Goal: Information Seeking & Learning: Find specific page/section

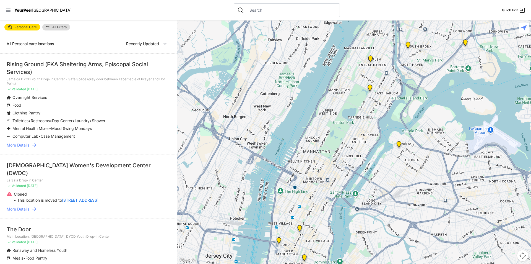
click at [59, 26] on span "All Filters" at bounding box center [59, 26] width 14 height 3
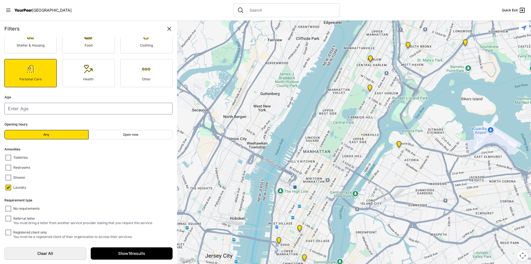
scroll to position [28, 0]
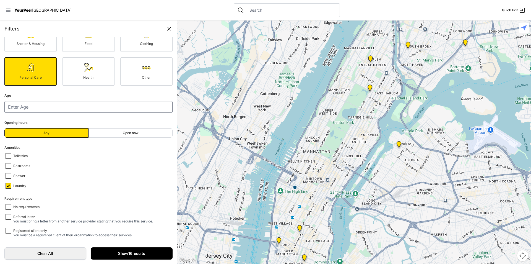
click at [125, 256] on link "Show 16 results" at bounding box center [132, 253] width 82 height 12
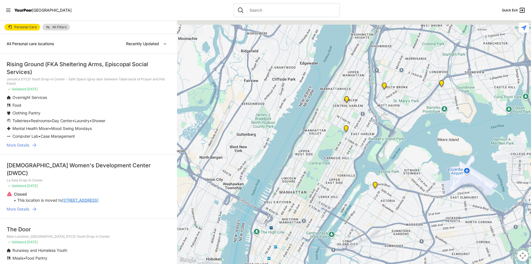
drag, startPoint x: 385, startPoint y: 81, endPoint x: 361, endPoint y: 123, distance: 48.7
click at [361, 123] on div at bounding box center [354, 141] width 354 height 243
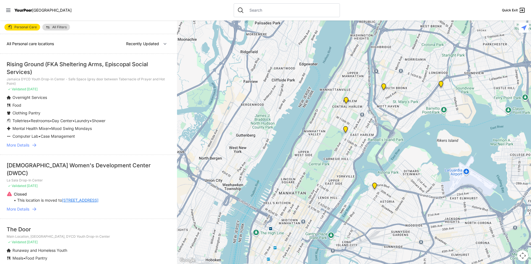
click at [345, 100] on img "Uptown/Harlem DYCD Youth Drop-in Center" at bounding box center [346, 101] width 7 height 9
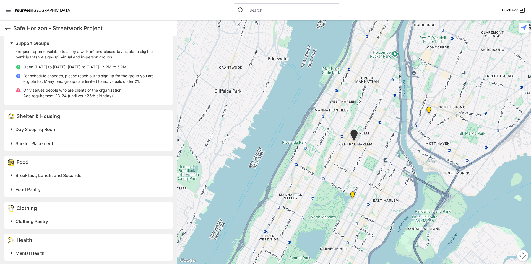
scroll to position [332, 0]
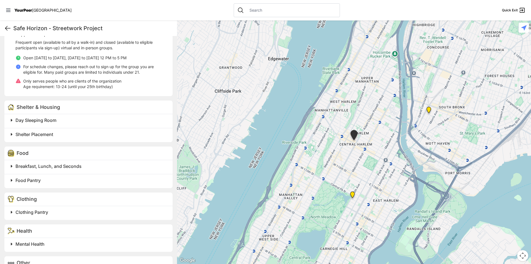
click at [5, 25] on icon at bounding box center [7, 28] width 7 height 7
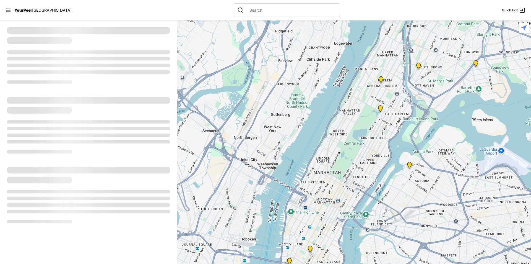
select select "recentlyUpdated"
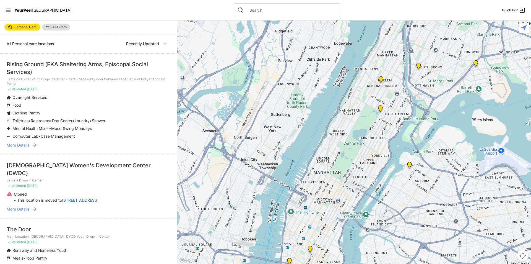
click at [381, 107] on img "Manhattan" at bounding box center [380, 109] width 7 height 9
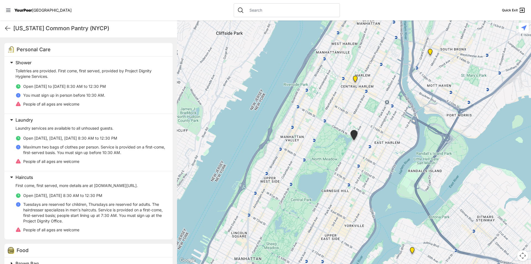
scroll to position [166, 0]
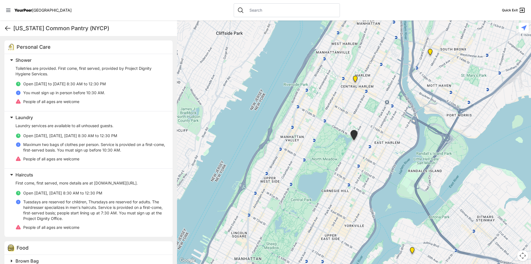
click at [8, 25] on icon at bounding box center [7, 28] width 7 height 7
select select "recentlyUpdated"
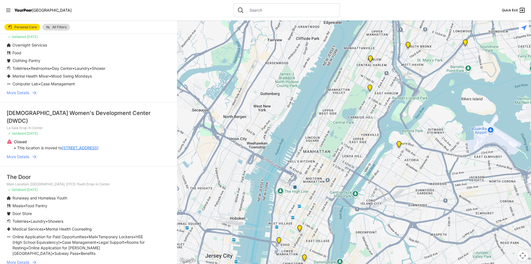
scroll to position [55, 0]
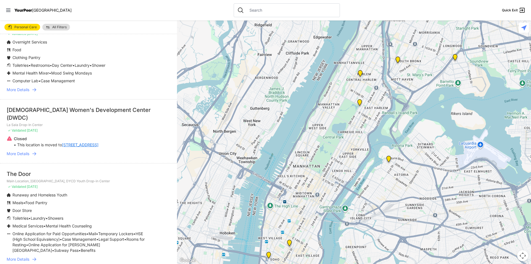
drag, startPoint x: 428, startPoint y: 118, endPoint x: 387, endPoint y: 168, distance: 65.4
click at [387, 168] on div at bounding box center [354, 141] width 354 height 243
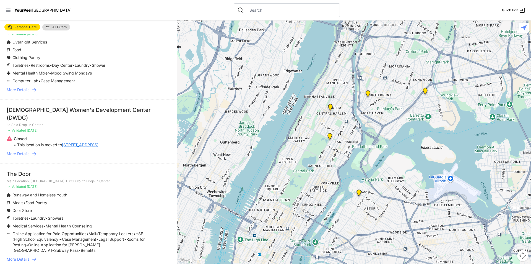
click at [368, 93] on img "Harm Reduction Center" at bounding box center [368, 94] width 7 height 9
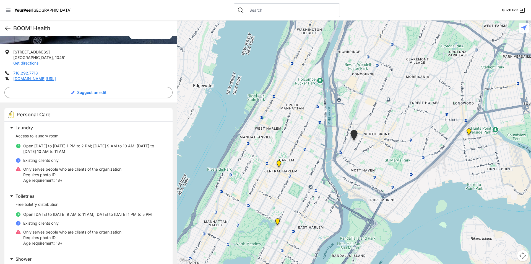
scroll to position [111, 0]
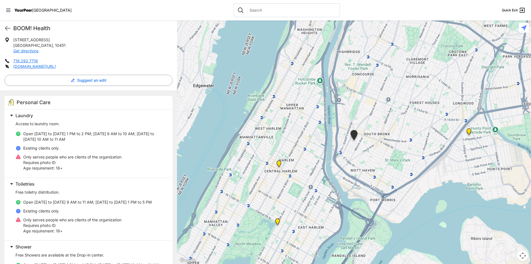
click at [469, 131] on img "Living Room 24-Hour Drop-In Center" at bounding box center [468, 132] width 7 height 9
click at [470, 130] on img "Living Room 24-Hour Drop-In Center" at bounding box center [468, 132] width 7 height 9
click at [9, 27] on icon at bounding box center [7, 28] width 7 height 7
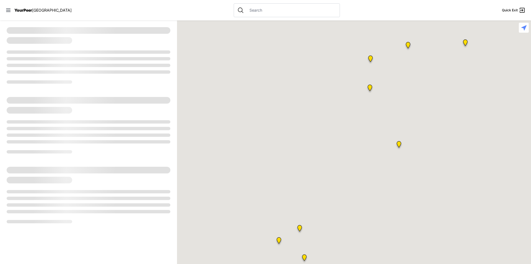
select select "recentlyUpdated"
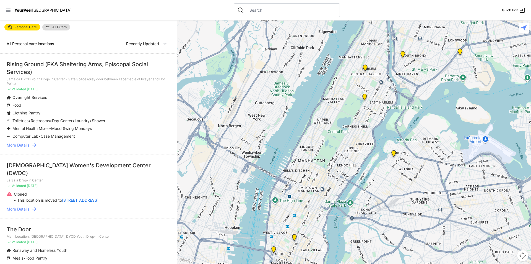
drag, startPoint x: 423, startPoint y: 85, endPoint x: 363, endPoint y: 162, distance: 98.3
click at [363, 162] on div at bounding box center [354, 141] width 354 height 243
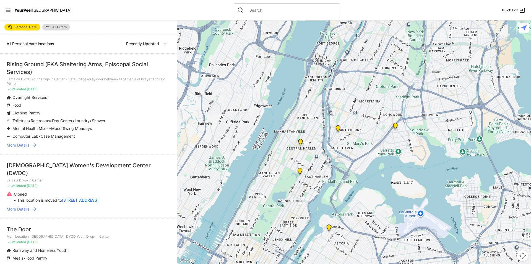
click at [396, 125] on img "Living Room 24-Hour Drop-In Center" at bounding box center [395, 127] width 7 height 9
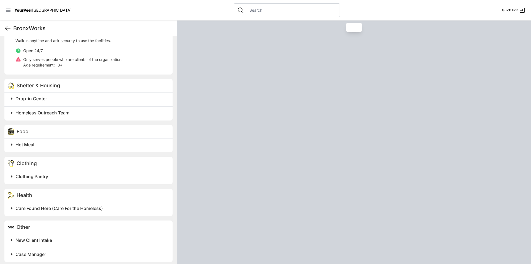
scroll to position [257, 0]
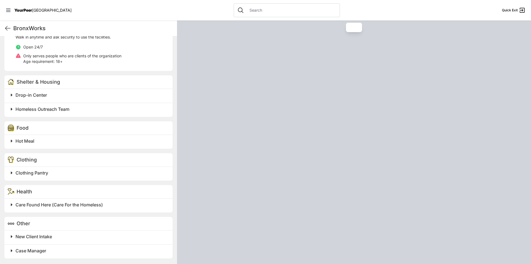
click at [29, 91] on span at bounding box center [81, 95] width 146 height 8
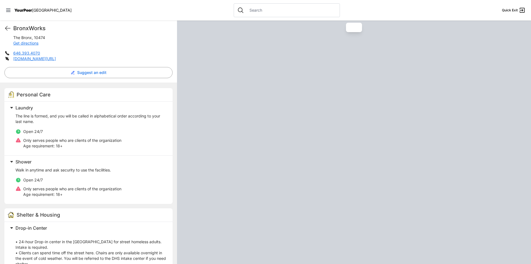
scroll to position [63, 0]
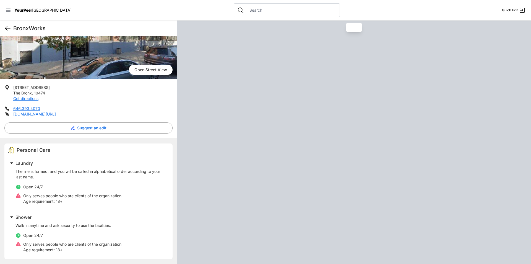
click at [10, 28] on icon at bounding box center [7, 28] width 7 height 7
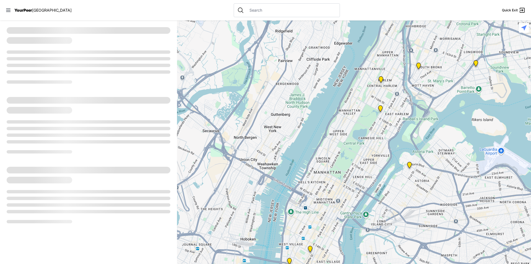
select select "recentlyUpdated"
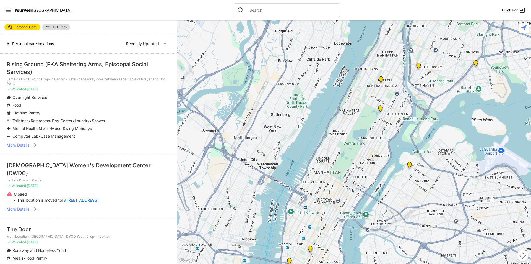
drag, startPoint x: 359, startPoint y: 156, endPoint x: 356, endPoint y: 67, distance: 89.4
click at [356, 67] on div at bounding box center [354, 141] width 354 height 243
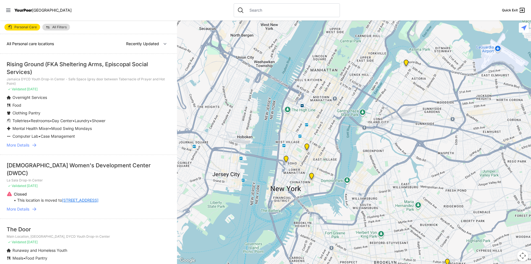
click at [285, 158] on img "Main Location, SoHo, DYCD Youth Drop-in Center" at bounding box center [286, 159] width 7 height 9
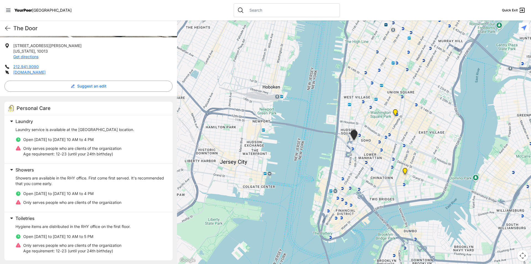
scroll to position [111, 0]
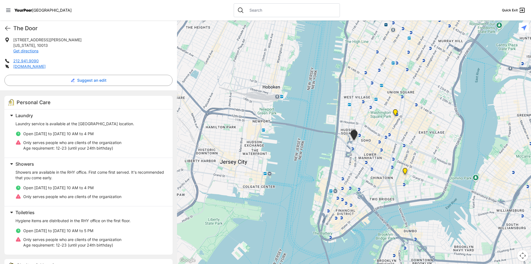
click at [3, 26] on div "The Door Quick Exit" at bounding box center [88, 27] width 177 height 15
click at [6, 28] on icon at bounding box center [7, 28] width 5 height 4
select select "recentlyUpdated"
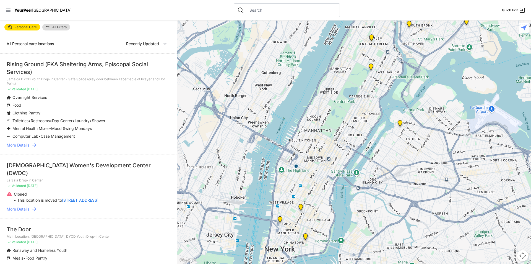
drag, startPoint x: 375, startPoint y: 164, endPoint x: 376, endPoint y: 142, distance: 21.9
click at [376, 142] on div at bounding box center [354, 141] width 354 height 243
click at [399, 123] on img at bounding box center [400, 124] width 7 height 9
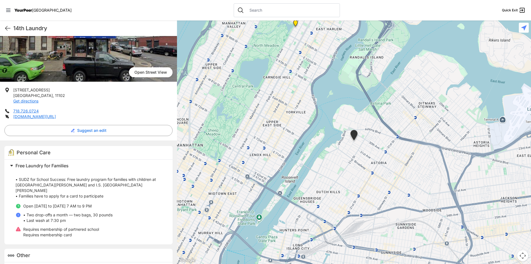
scroll to position [55, 0]
click at [8, 27] on icon at bounding box center [7, 28] width 7 height 7
select select "recentlyUpdated"
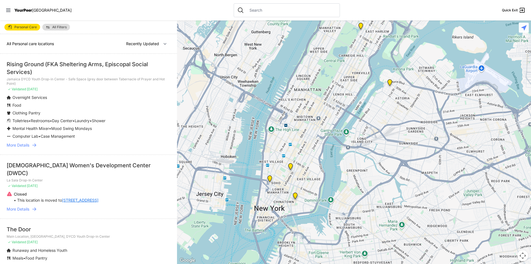
drag, startPoint x: 372, startPoint y: 185, endPoint x: 364, endPoint y: 123, distance: 62.7
click at [364, 123] on div at bounding box center [354, 141] width 354 height 243
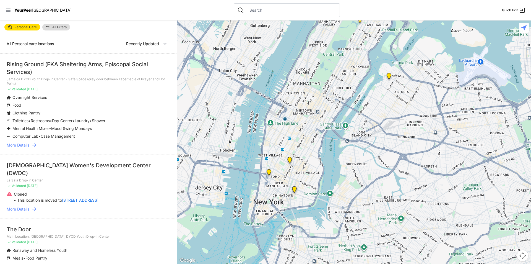
click at [290, 159] on img "Harvey Milk High School" at bounding box center [289, 161] width 7 height 9
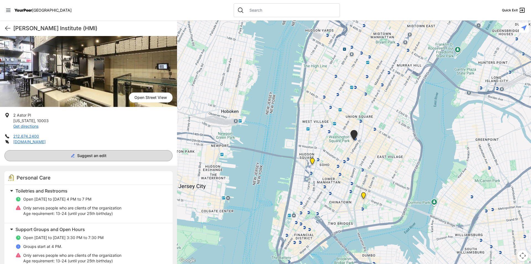
scroll to position [111, 0]
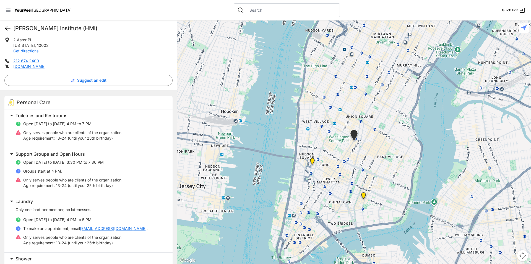
click at [9, 28] on icon at bounding box center [7, 28] width 5 height 4
select select "recentlyUpdated"
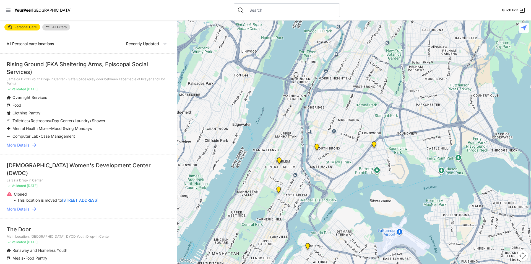
drag, startPoint x: 414, startPoint y: 92, endPoint x: 320, endPoint y: 199, distance: 141.7
click at [320, 199] on div at bounding box center [354, 141] width 354 height 243
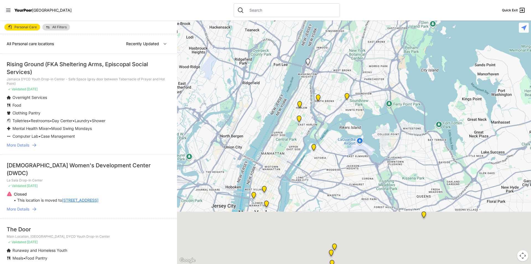
drag, startPoint x: 316, startPoint y: 152, endPoint x: 317, endPoint y: 93, distance: 59.8
click at [317, 93] on div at bounding box center [354, 141] width 354 height 243
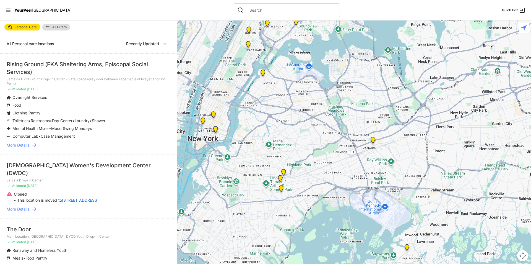
drag, startPoint x: 340, startPoint y: 186, endPoint x: 290, endPoint y: 138, distance: 69.1
click at [290, 138] on div at bounding box center [354, 141] width 354 height 243
click at [284, 172] on img "The Gathering Place Drop-in Center" at bounding box center [283, 173] width 7 height 9
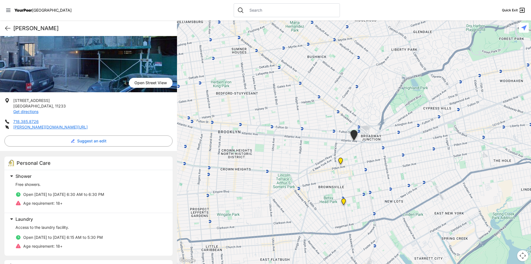
scroll to position [55, 0]
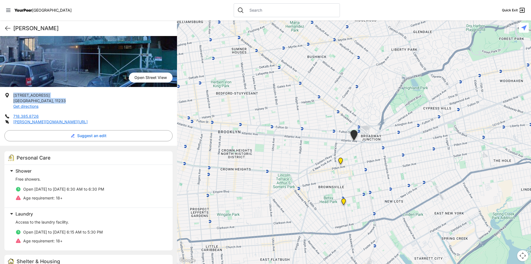
drag, startPoint x: 42, startPoint y: 101, endPoint x: 13, endPoint y: 96, distance: 29.6
click at [13, 96] on li "[STREET_ADDRESS] Get directions" at bounding box center [88, 100] width 168 height 17
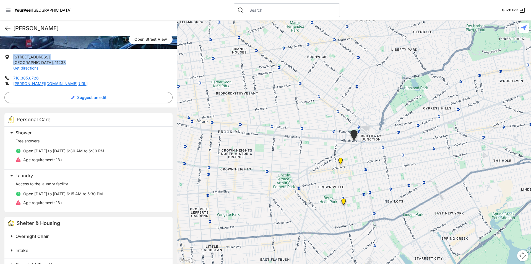
scroll to position [93, 0]
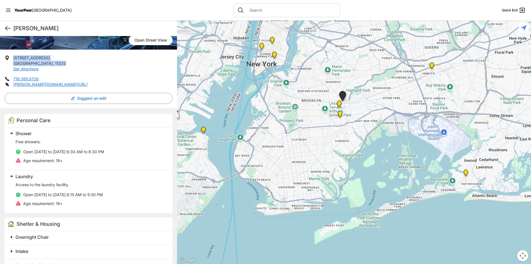
click at [9, 30] on icon at bounding box center [7, 28] width 7 height 7
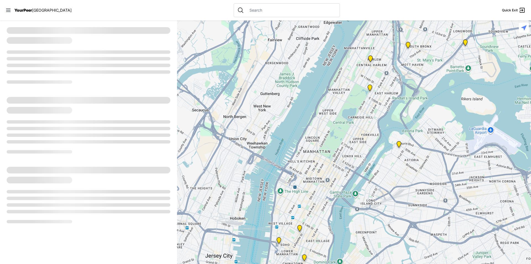
select select "recentlyUpdated"
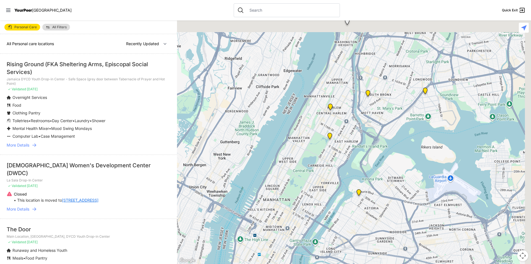
drag, startPoint x: 369, startPoint y: 100, endPoint x: 325, endPoint y: 144, distance: 61.8
click at [325, 144] on div at bounding box center [354, 141] width 354 height 243
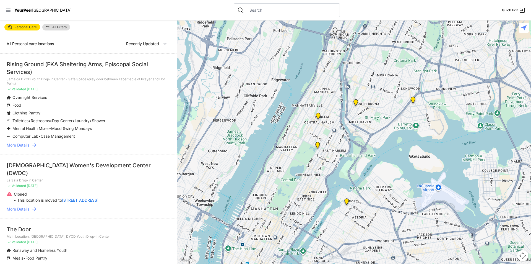
click at [355, 102] on img "Harm Reduction Center" at bounding box center [355, 103] width 7 height 9
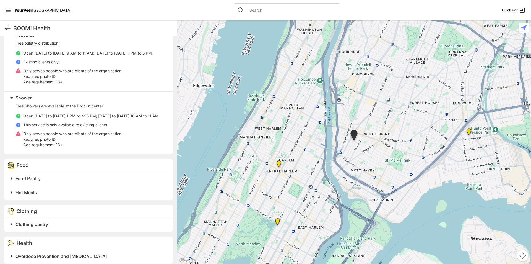
scroll to position [297, 0]
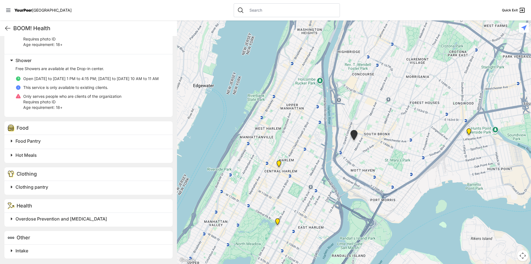
click at [279, 162] on img "Uptown/Harlem DYCD Youth Drop-in Center" at bounding box center [278, 164] width 7 height 9
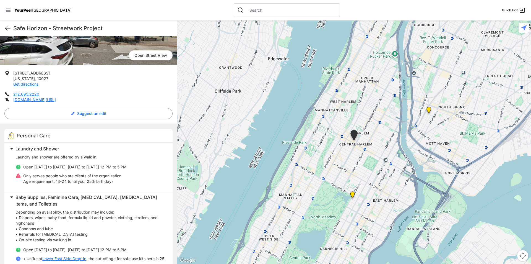
scroll to position [83, 0]
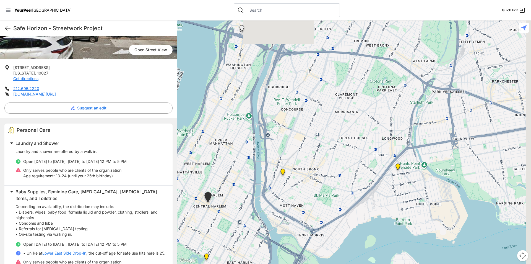
drag, startPoint x: 485, startPoint y: 90, endPoint x: 336, endPoint y: 155, distance: 162.4
click at [336, 155] on div at bounding box center [354, 141] width 354 height 243
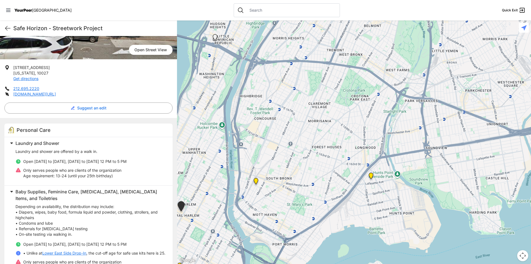
click at [370, 175] on img "Living Room 24-Hour Drop-In Center" at bounding box center [371, 176] width 7 height 9
click at [6, 25] on icon at bounding box center [7, 28] width 7 height 7
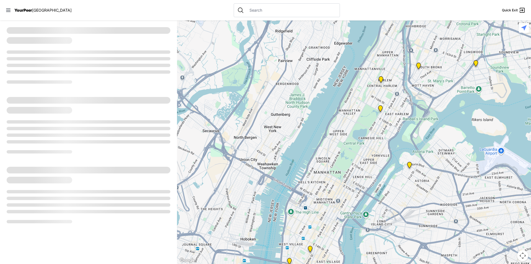
select select "recentlyUpdated"
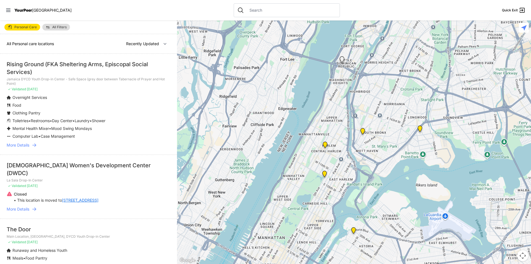
drag, startPoint x: 407, startPoint y: 102, endPoint x: 351, endPoint y: 168, distance: 86.9
click at [351, 168] on div at bounding box center [354, 141] width 354 height 243
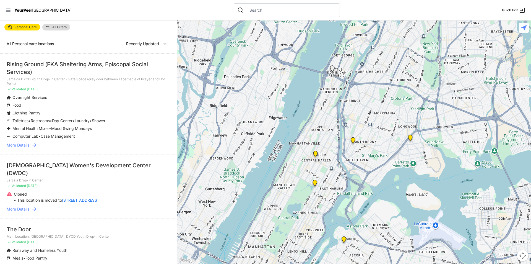
click at [411, 137] on img "Living Room 24-Hour Drop-In Center" at bounding box center [410, 138] width 7 height 9
click at [410, 136] on img "Living Room 24-Hour Drop-In Center" at bounding box center [410, 138] width 7 height 9
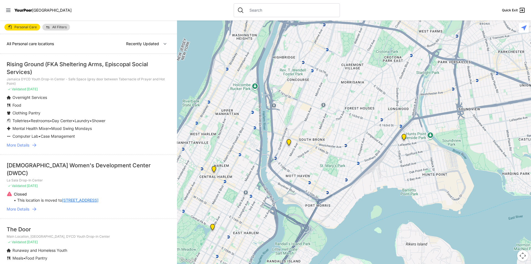
click at [404, 136] on img "Living Room 24-Hour Drop-In Center" at bounding box center [403, 138] width 7 height 9
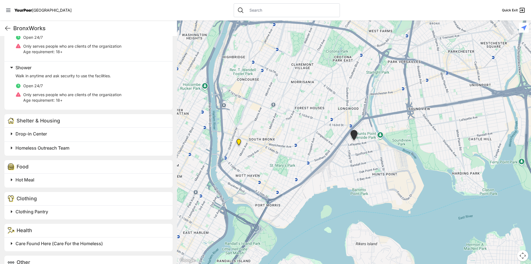
scroll to position [221, 0]
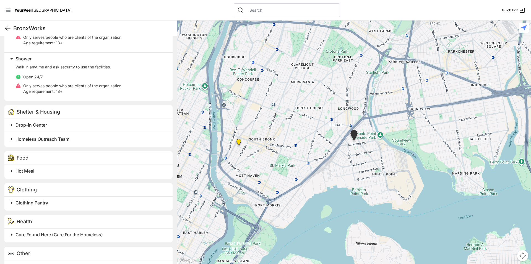
click at [28, 126] on span at bounding box center [81, 125] width 146 height 8
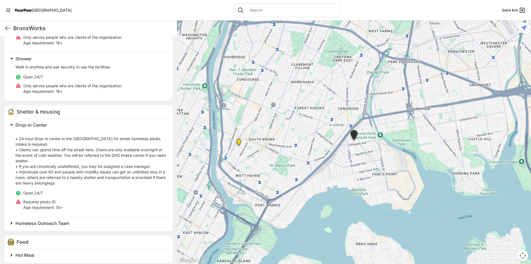
click at [28, 126] on span at bounding box center [81, 125] width 146 height 8
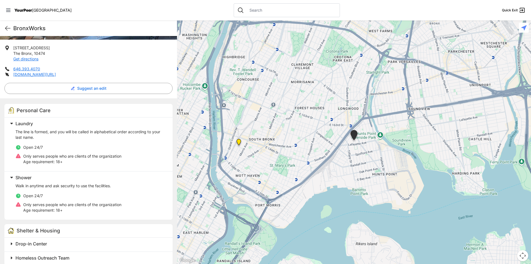
scroll to position [91, 0]
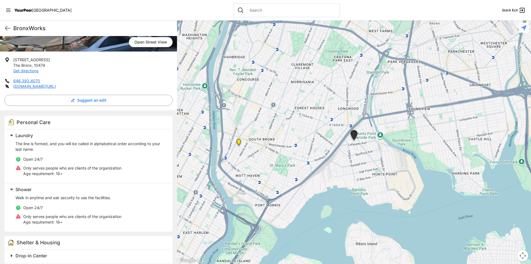
click at [32, 68] on p "[STREET_ADDRESS] Get directions" at bounding box center [31, 65] width 37 height 17
click at [32, 70] on link "Get directions" at bounding box center [25, 70] width 25 height 5
